Goal: Task Accomplishment & Management: Manage account settings

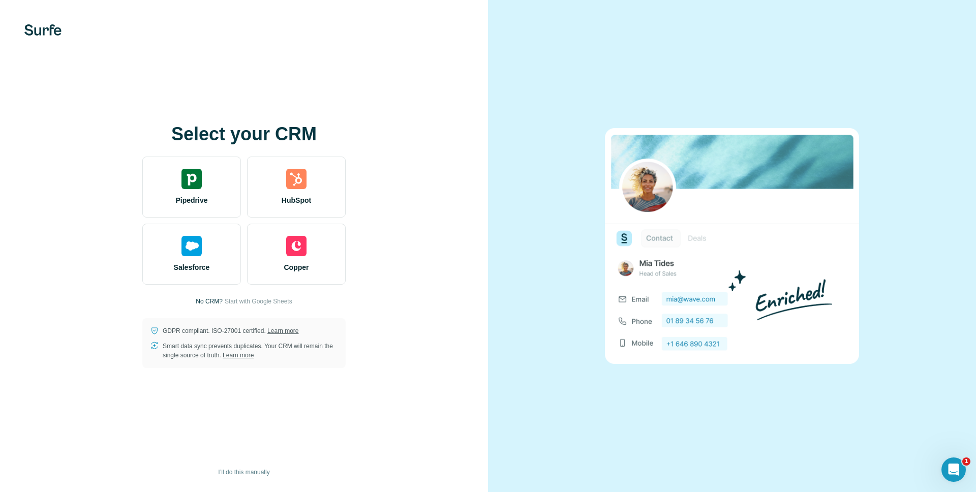
click at [243, 258] on div "Salesforce Copper" at bounding box center [243, 254] width 203 height 61
click at [484, 169] on div "Select your CRM Pipedrive HubSpot Salesforce Copper No CRM? Start with Google S…" at bounding box center [244, 246] width 488 height 492
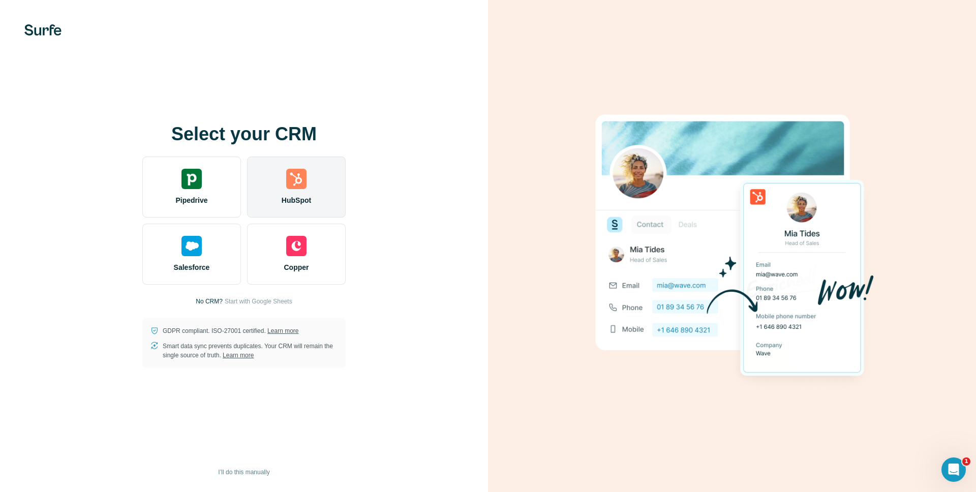
click at [297, 173] on img at bounding box center [296, 179] width 20 height 20
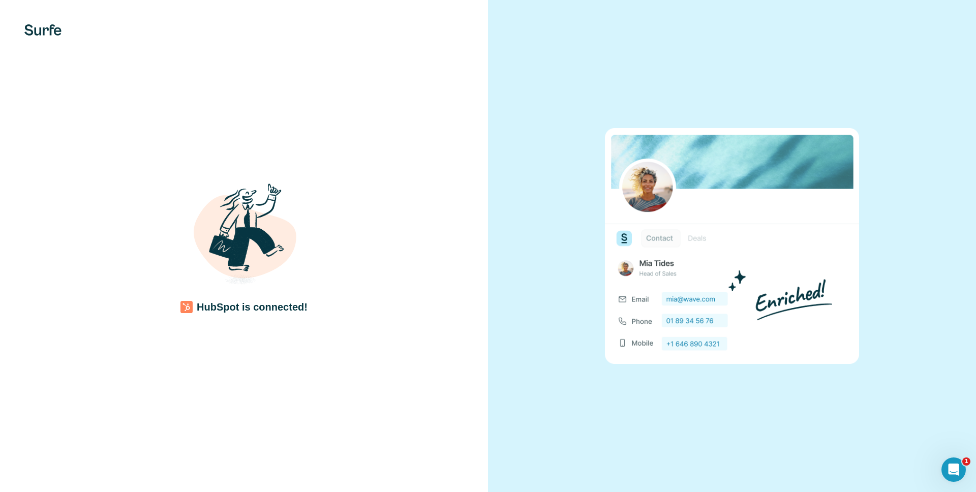
drag, startPoint x: 512, startPoint y: 95, endPoint x: 507, endPoint y: 60, distance: 35.5
click at [507, 60] on div at bounding box center [732, 246] width 488 height 492
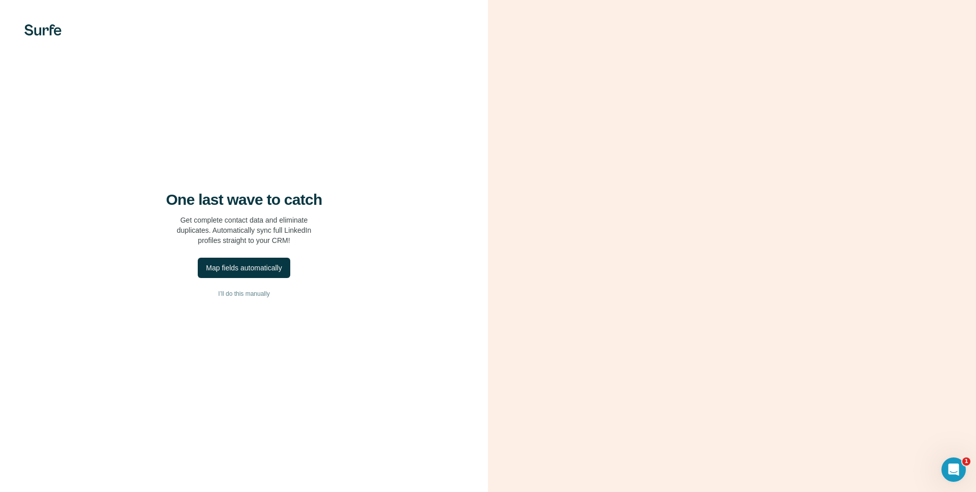
drag, startPoint x: 249, startPoint y: 296, endPoint x: 254, endPoint y: 320, distance: 23.8
click at [254, 320] on div "One last wave to catch Get complete contact data and eliminate duplicates. Auto…" at bounding box center [244, 246] width 488 height 492
click at [249, 276] on button "Map fields automatically" at bounding box center [244, 268] width 92 height 20
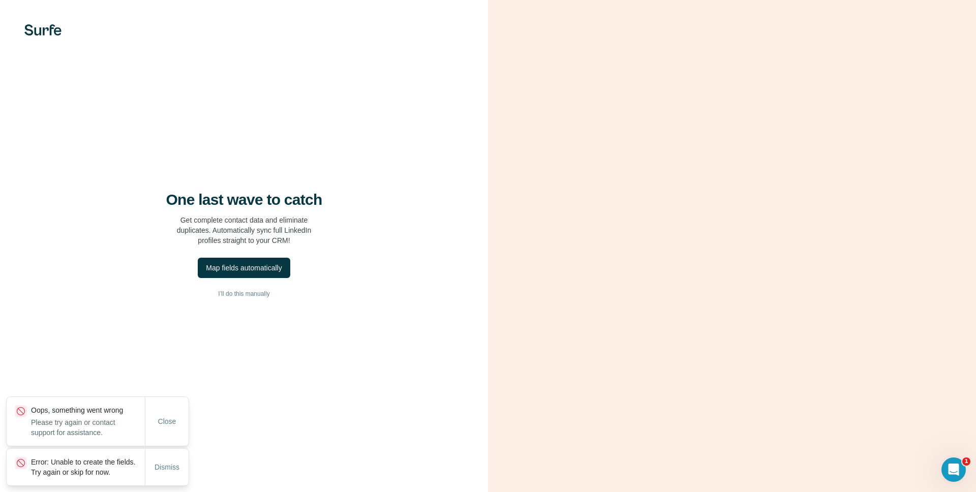
click at [356, 305] on div "One last wave to catch Get complete contact data and eliminate duplicates. Auto…" at bounding box center [244, 246] width 488 height 492
click at [241, 293] on span "I’ll do this manually" at bounding box center [243, 293] width 51 height 9
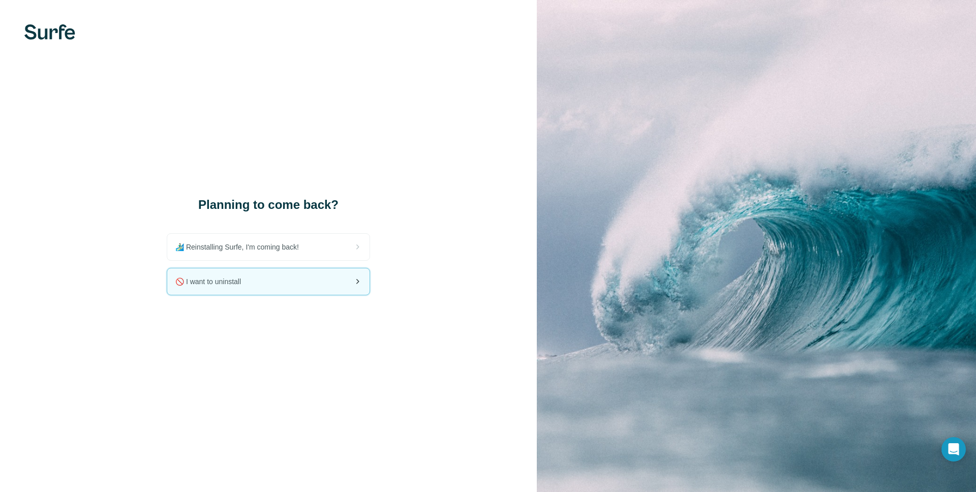
click at [259, 291] on div "🚫 I want to uninstall" at bounding box center [268, 281] width 202 height 26
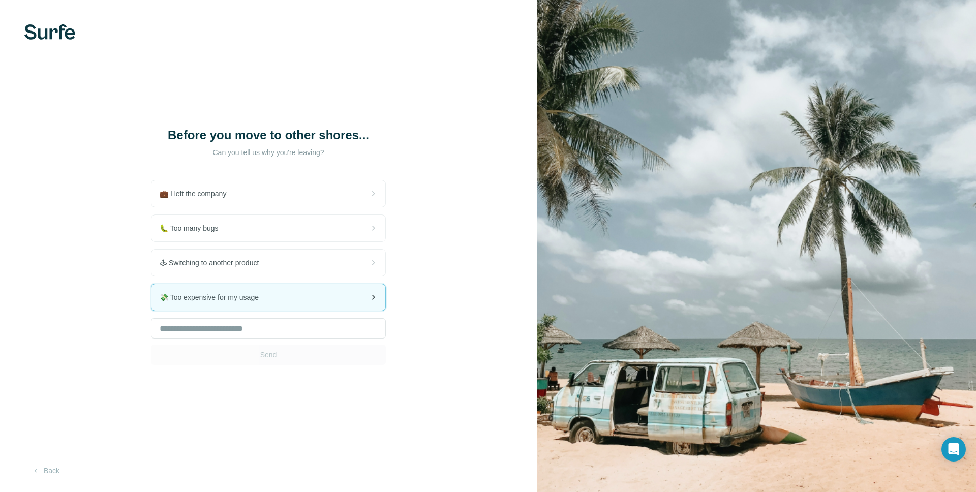
click at [255, 304] on div "💸 Too expensive for my usage" at bounding box center [268, 297] width 234 height 26
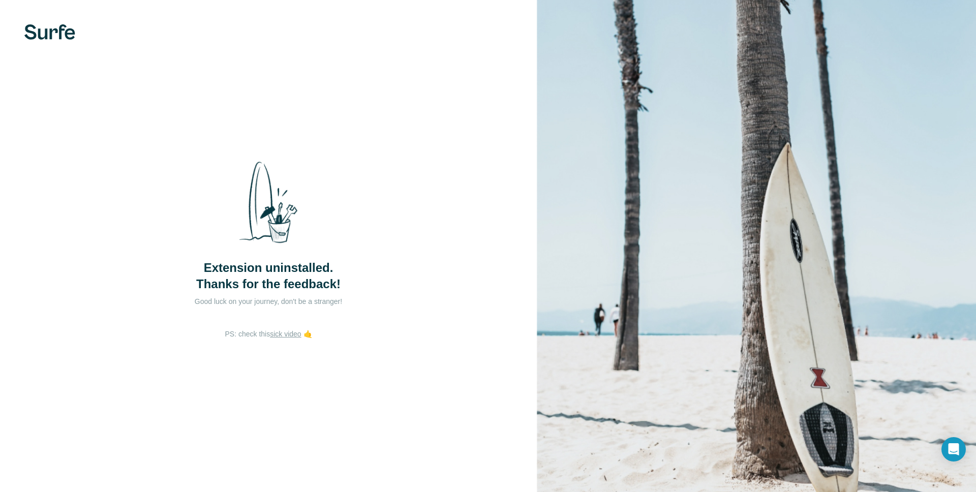
click at [284, 333] on link "sick video" at bounding box center [285, 334] width 31 height 8
